Goal: Task Accomplishment & Management: Complete application form

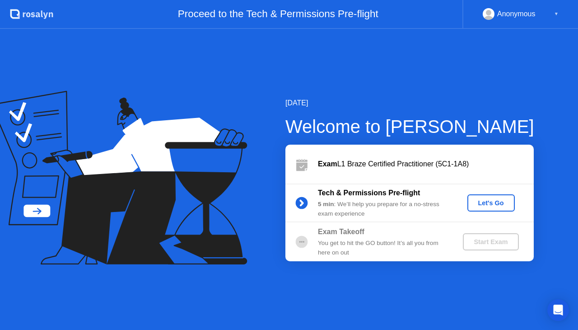
click at [483, 201] on div "Let's Go" at bounding box center [491, 202] width 40 height 7
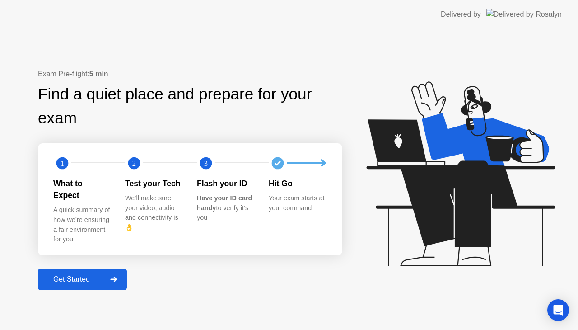
click at [62, 275] on div "Get Started" at bounding box center [72, 279] width 62 height 8
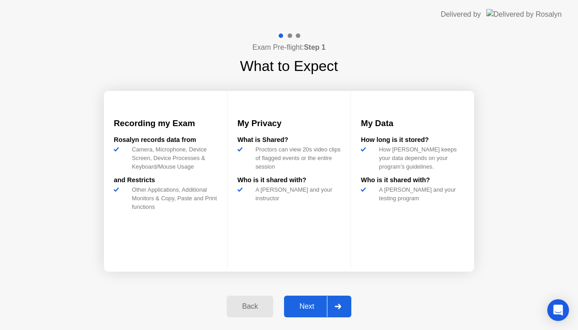
click at [314, 302] on div "Next" at bounding box center [307, 306] width 40 height 8
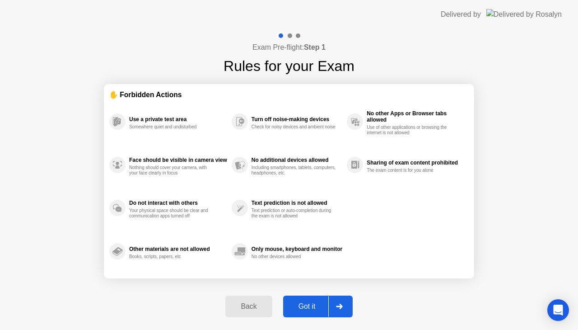
click at [312, 304] on div "Got it" at bounding box center [307, 306] width 42 height 8
select select "**********"
select select "*******"
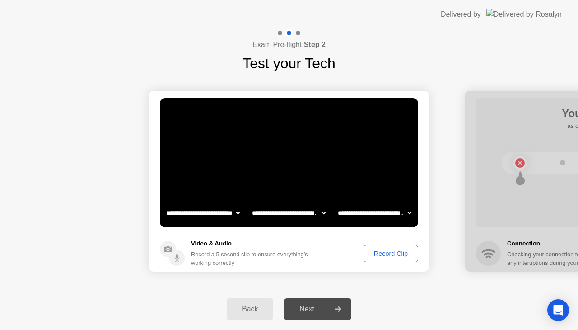
click at [409, 258] on button "Record Clip" at bounding box center [390, 253] width 55 height 17
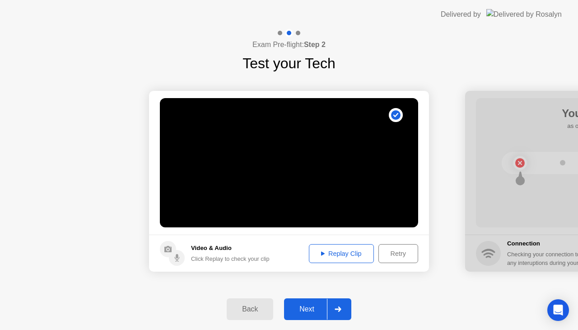
click at [348, 250] on div "Replay Clip" at bounding box center [341, 253] width 59 height 7
click at [313, 309] on div "Next" at bounding box center [307, 309] width 40 height 8
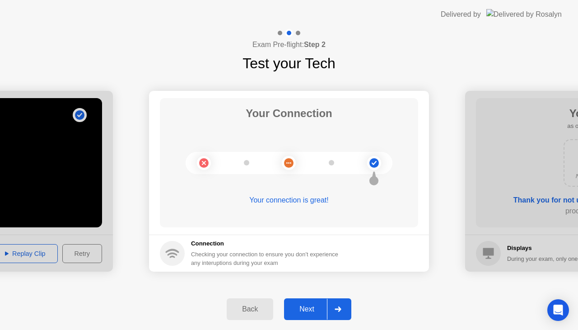
click at [313, 309] on div "Next" at bounding box center [307, 309] width 40 height 8
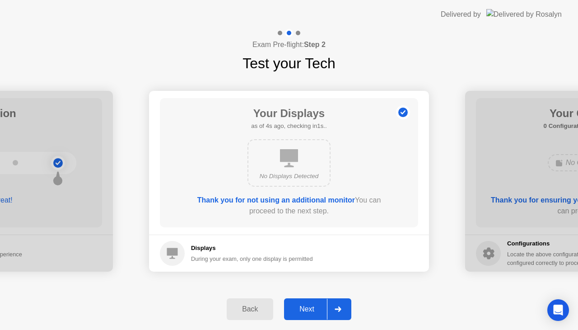
click at [313, 309] on div "Next" at bounding box center [307, 309] width 40 height 8
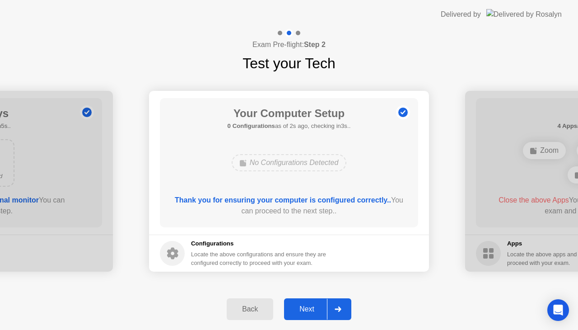
click at [313, 309] on div "Next" at bounding box center [307, 309] width 40 height 8
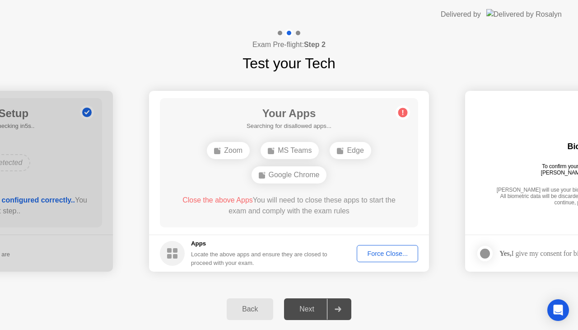
click at [382, 251] on div "Force Close..." at bounding box center [387, 253] width 55 height 7
click at [379, 250] on div "Force Close..." at bounding box center [387, 253] width 55 height 7
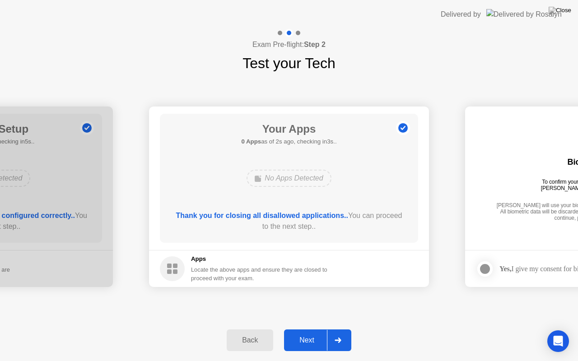
click at [186, 321] on div "Back Next" at bounding box center [289, 341] width 578 height 42
click at [308, 329] on div "Next" at bounding box center [307, 340] width 40 height 8
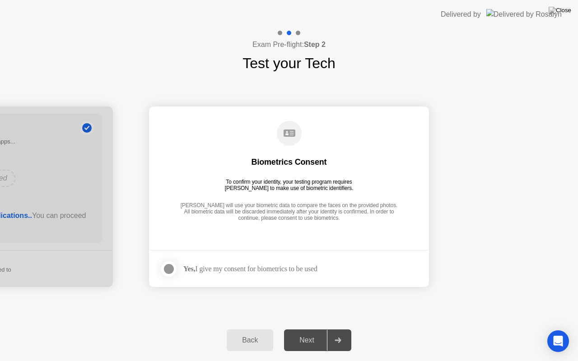
click at [169, 268] on div at bounding box center [168, 269] width 11 height 11
click at [315, 329] on div "Next" at bounding box center [307, 340] width 40 height 8
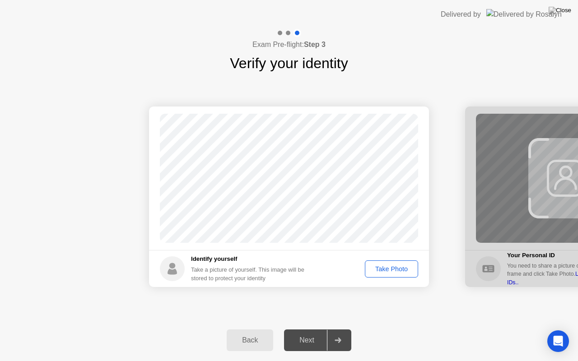
click at [393, 269] on div "Take Photo" at bounding box center [391, 268] width 47 height 7
click at [318, 329] on div "Next" at bounding box center [307, 340] width 40 height 8
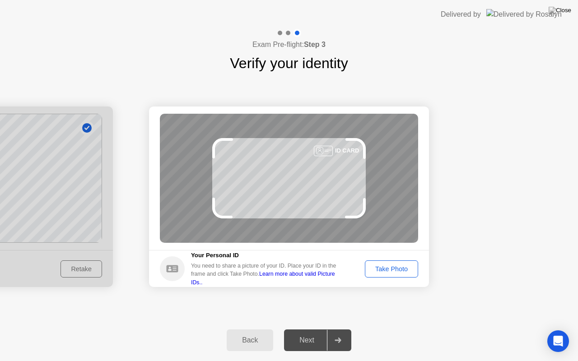
click at [400, 267] on div "Take Photo" at bounding box center [391, 268] width 47 height 7
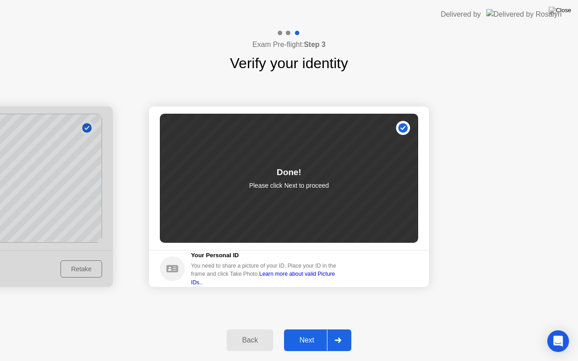
click at [297, 329] on div "Next" at bounding box center [307, 340] width 40 height 8
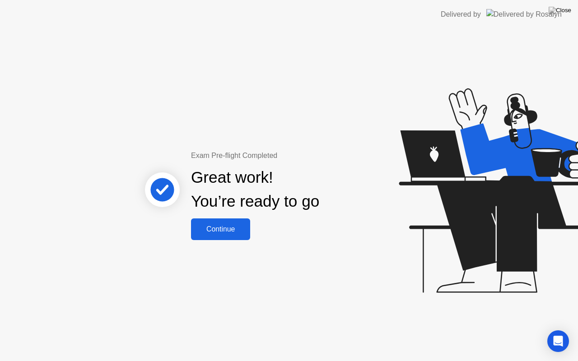
click at [214, 228] on div "Continue" at bounding box center [221, 229] width 54 height 8
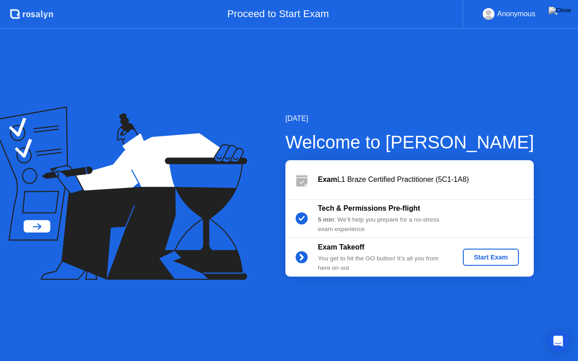
click at [504, 263] on button "Start Exam" at bounding box center [491, 257] width 56 height 17
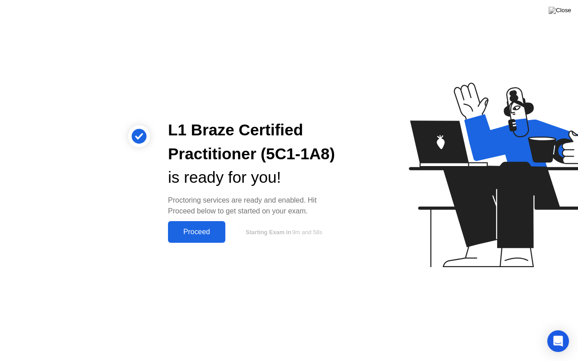
click at [188, 232] on div "Proceed" at bounding box center [197, 232] width 52 height 8
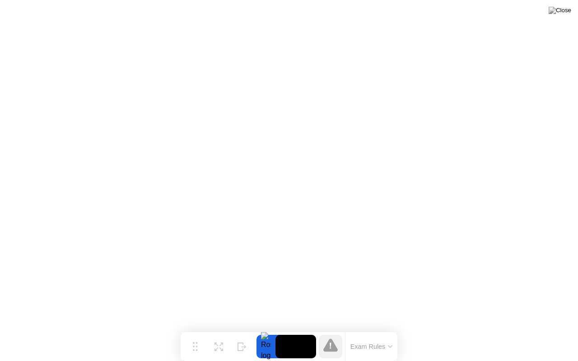
click at [385, 329] on button "Exam Rules" at bounding box center [372, 347] width 48 height 8
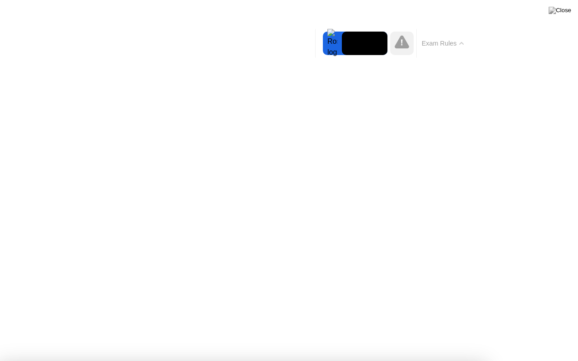
click at [448, 42] on button "Exam Rules" at bounding box center [443, 43] width 48 height 8
